Goal: Task Accomplishment & Management: Use online tool/utility

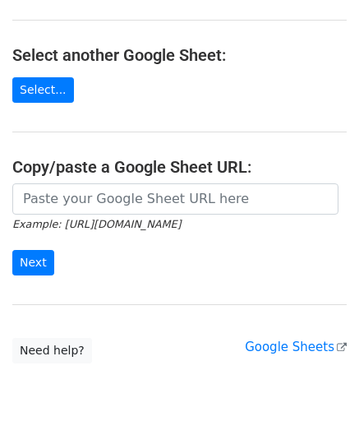
scroll to position [164, 0]
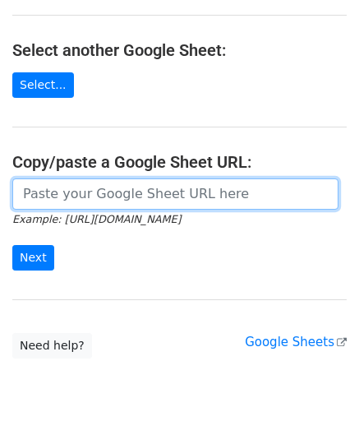
click at [56, 193] on input "url" at bounding box center [175, 193] width 326 height 31
paste input "https://docs.google.com/spreadsheets/d/1jIi8JbCorhQGE0QeRaxjpCthN7Dwcr_OoFuC896…"
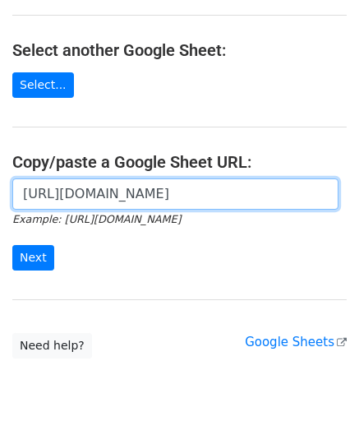
scroll to position [0, 347]
type input "https://docs.google.com/spreadsheets/d/1jIi8JbCorhQGE0QeRaxjpCthN7Dwcr_OoFuC896…"
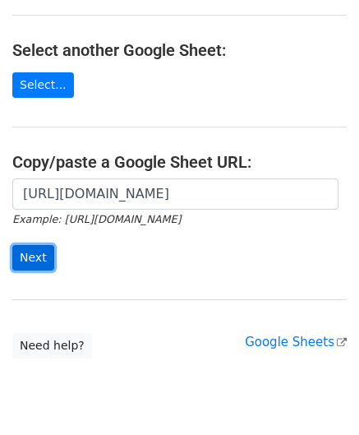
click at [44, 252] on input "Next" at bounding box center [33, 257] width 42 height 25
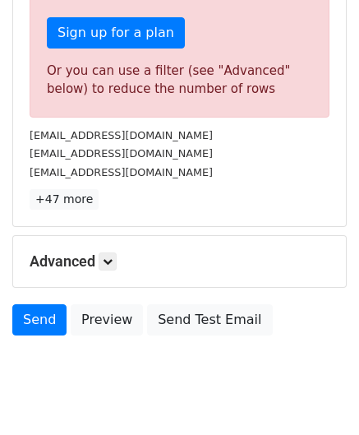
scroll to position [554, 0]
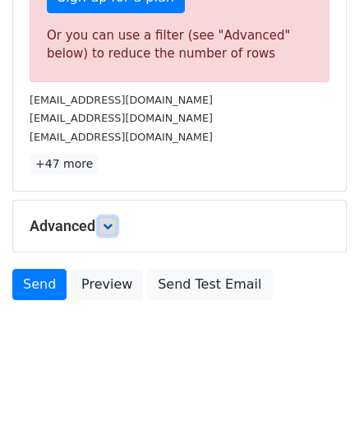
click at [112, 221] on icon at bounding box center [108, 226] width 10 height 10
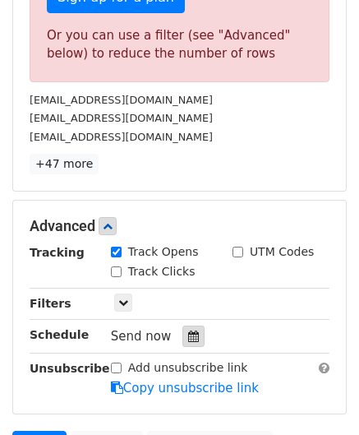
click at [188, 330] on icon at bounding box center [193, 336] width 11 height 12
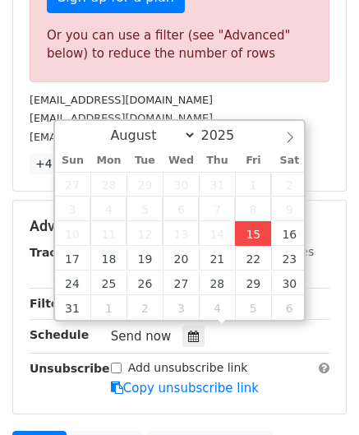
type input "[DATE] 12:00"
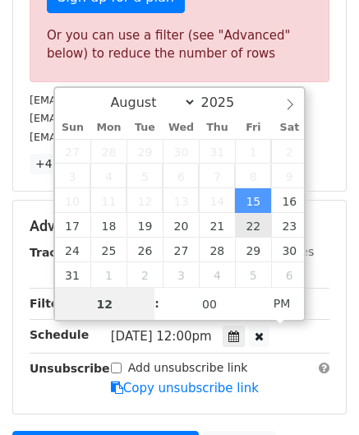
paste input "0"
type input "10"
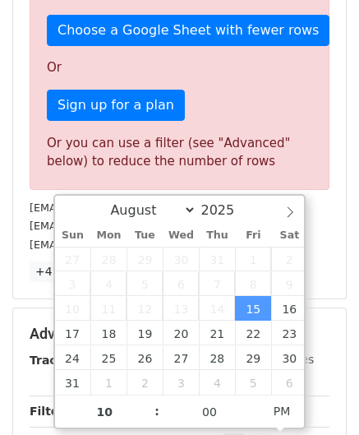
type input "[DATE] 22:00"
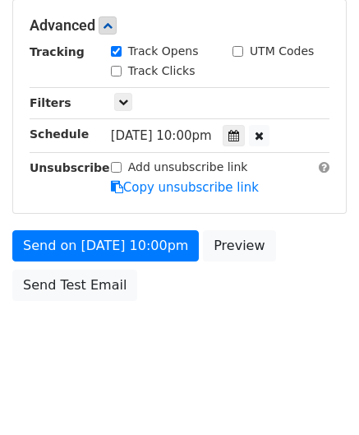
scroll to position [753, 0]
